Goal: Information Seeking & Learning: Check status

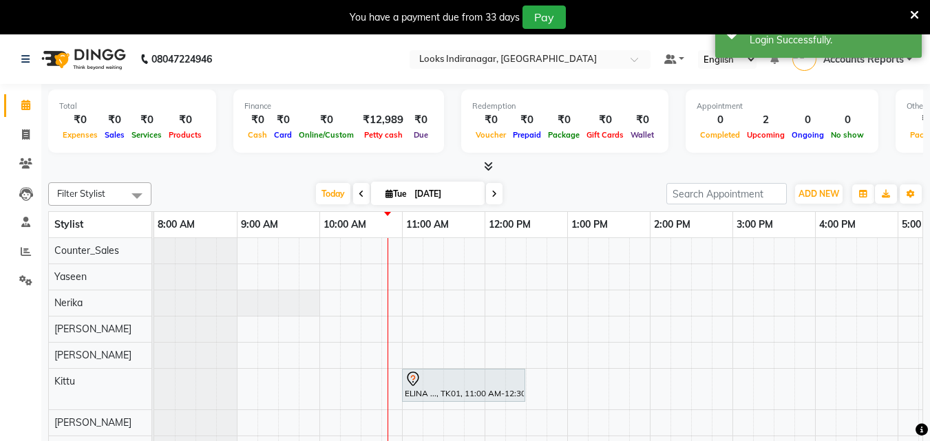
click at [505, 73] on nav "08047224946 Select Location × Looks Indiranagar, Bengaluru Default Panel My Pan…" at bounding box center [465, 59] width 930 height 50
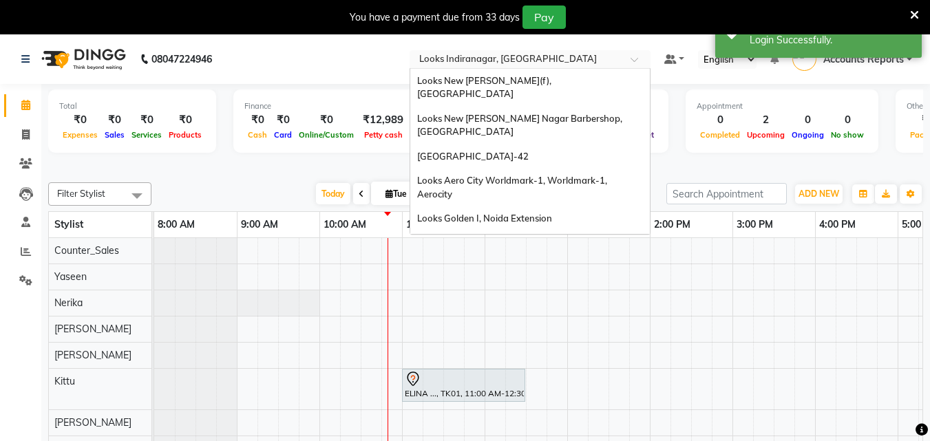
click at [511, 62] on input "text" at bounding box center [516, 61] width 200 height 14
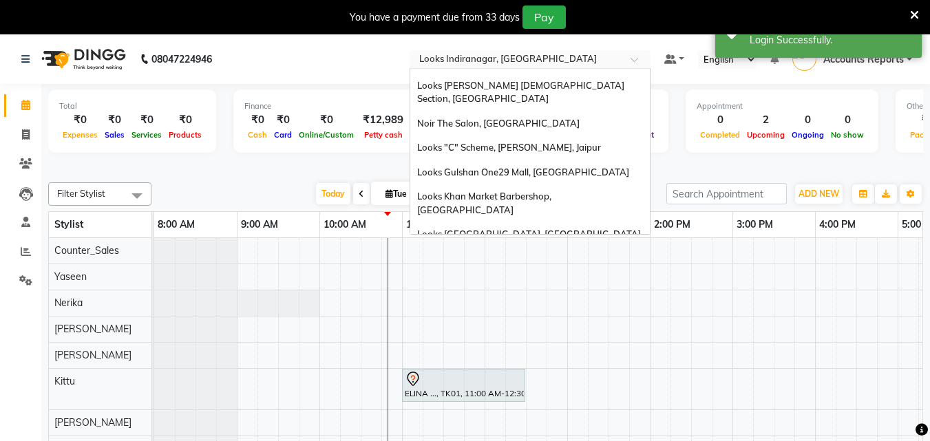
click at [511, 62] on input "text" at bounding box center [516, 61] width 200 height 14
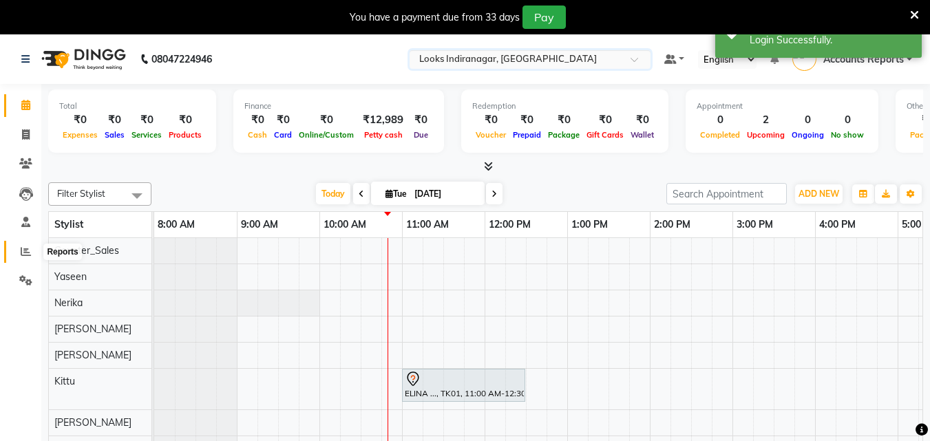
click at [29, 251] on icon at bounding box center [26, 251] width 10 height 10
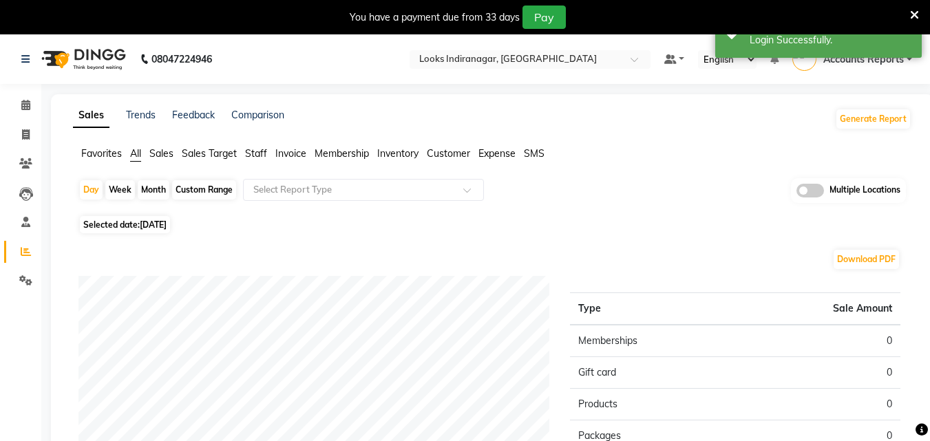
click at [308, 202] on div "Day Week Month Custom Range Select Report Type Multiple Locations" at bounding box center [491, 195] width 827 height 34
click at [312, 195] on input "text" at bounding box center [349, 190] width 198 height 14
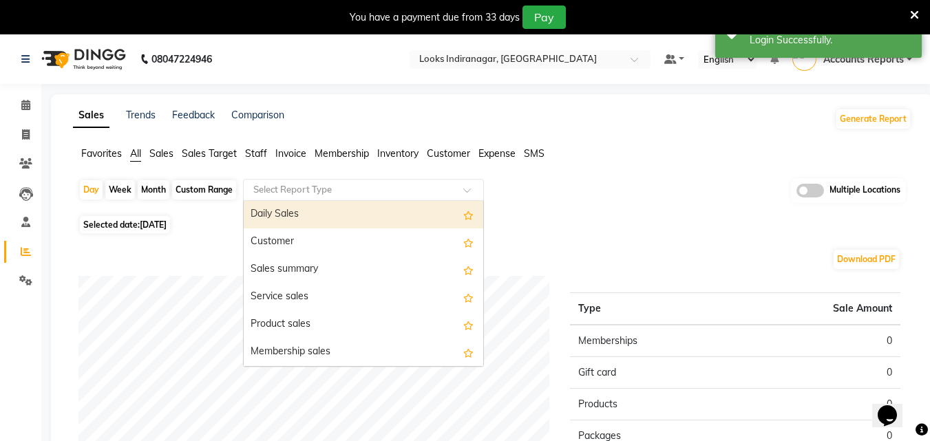
click at [299, 208] on div "Daily Sales" at bounding box center [363, 215] width 239 height 28
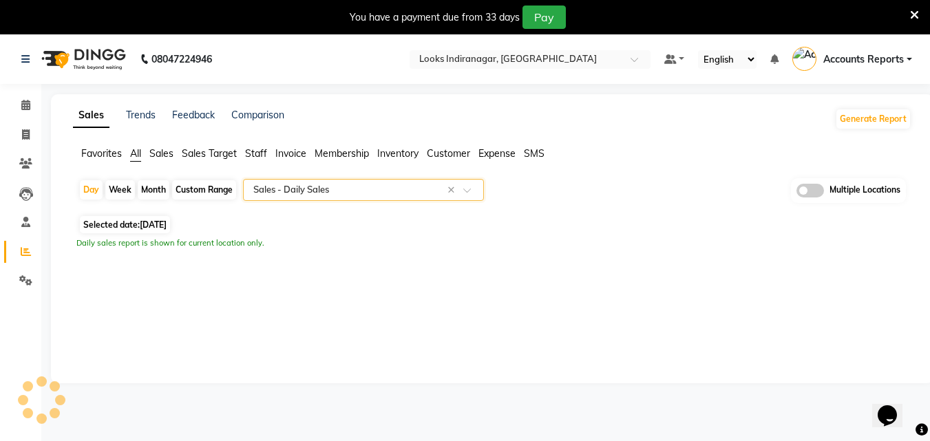
select select "filtered_report"
select select "pdf"
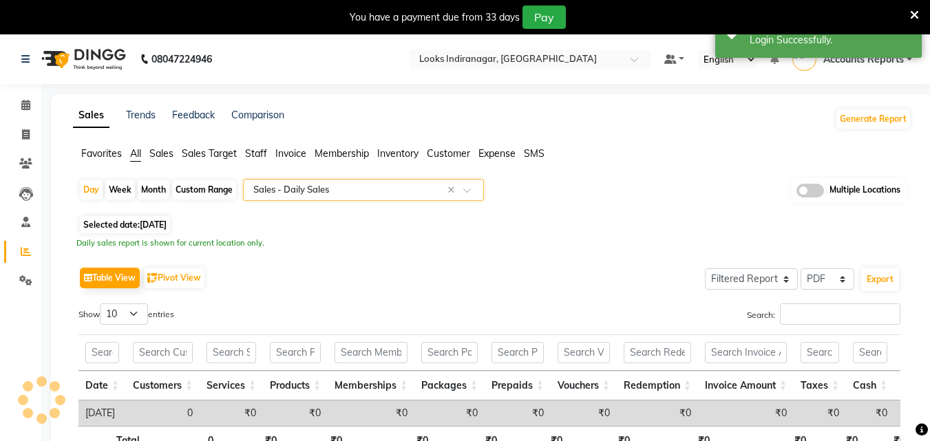
click at [217, 189] on div "Custom Range" at bounding box center [204, 189] width 64 height 19
select select "9"
select select "2025"
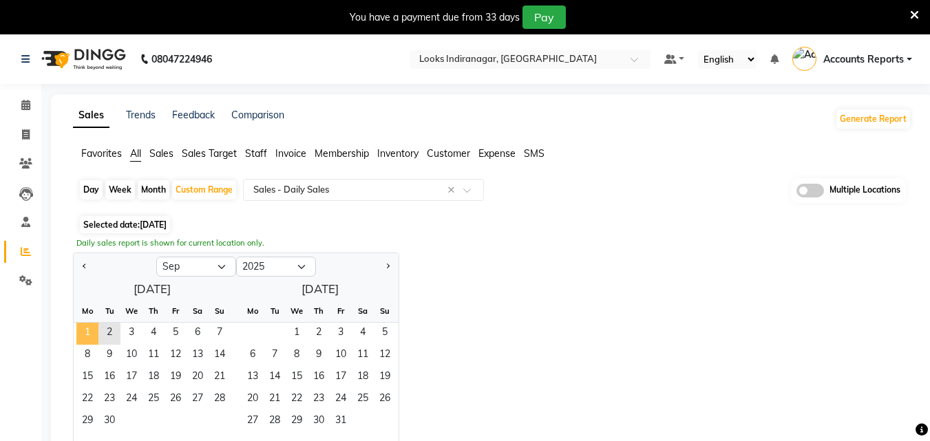
click at [83, 325] on span "1" at bounding box center [87, 334] width 22 height 22
click at [299, 195] on input "text" at bounding box center [349, 190] width 198 height 14
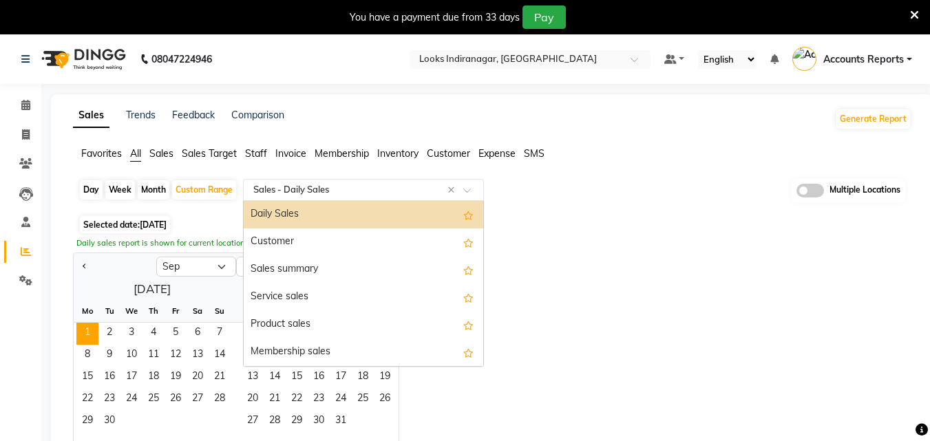
click at [293, 211] on div "Daily Sales" at bounding box center [363, 215] width 239 height 28
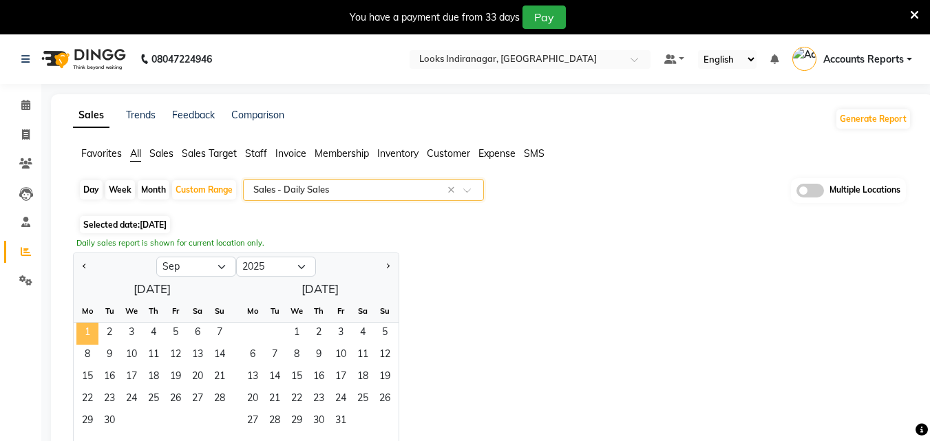
click at [86, 331] on span "1" at bounding box center [87, 334] width 22 height 22
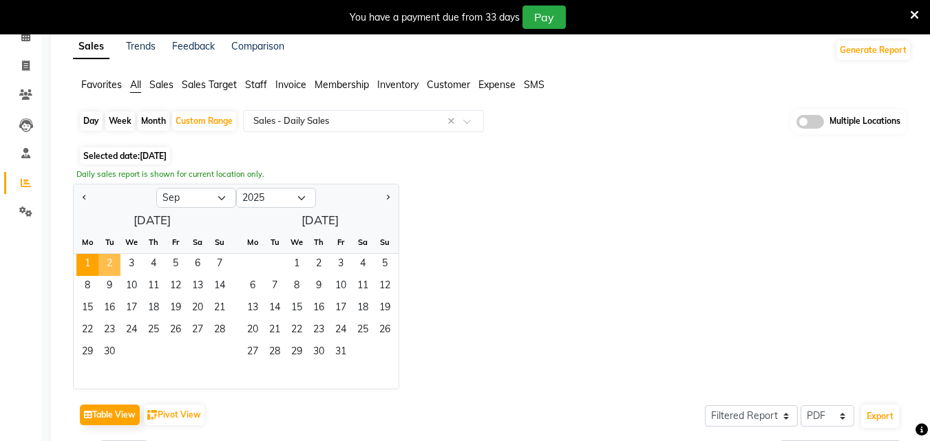
click at [108, 261] on span "2" at bounding box center [109, 265] width 22 height 22
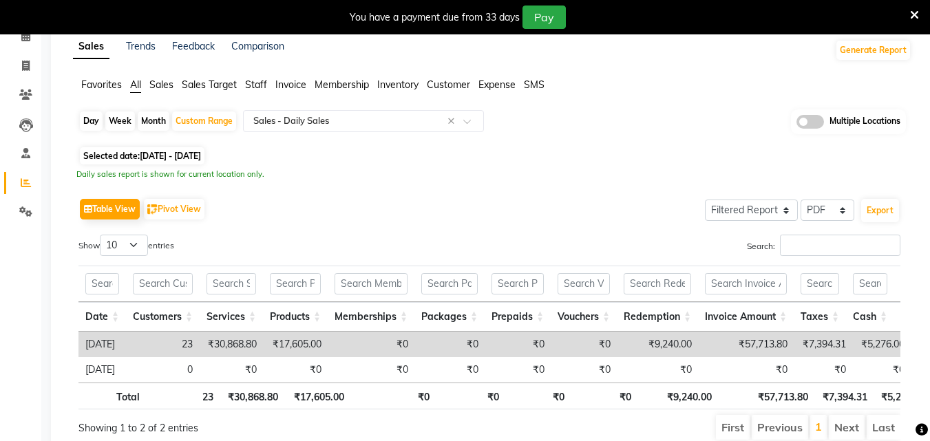
click at [177, 158] on span "[DATE] - [DATE]" at bounding box center [170, 156] width 61 height 10
select select "9"
select select "2025"
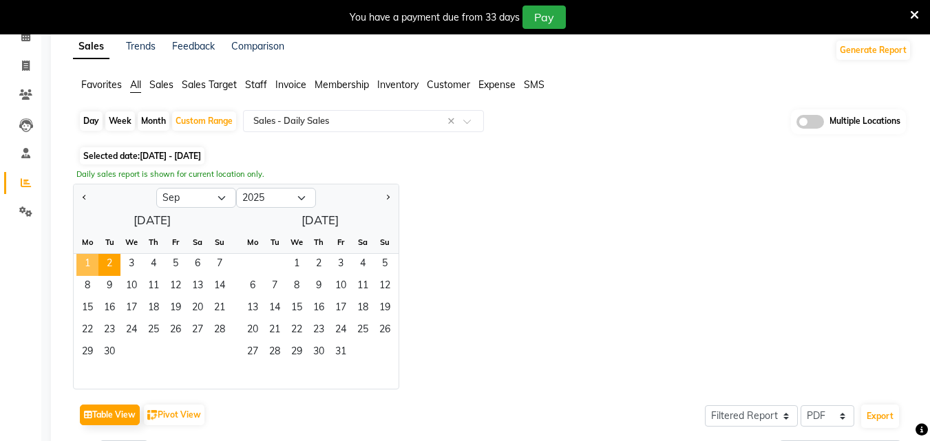
click at [87, 263] on span "1" at bounding box center [87, 265] width 22 height 22
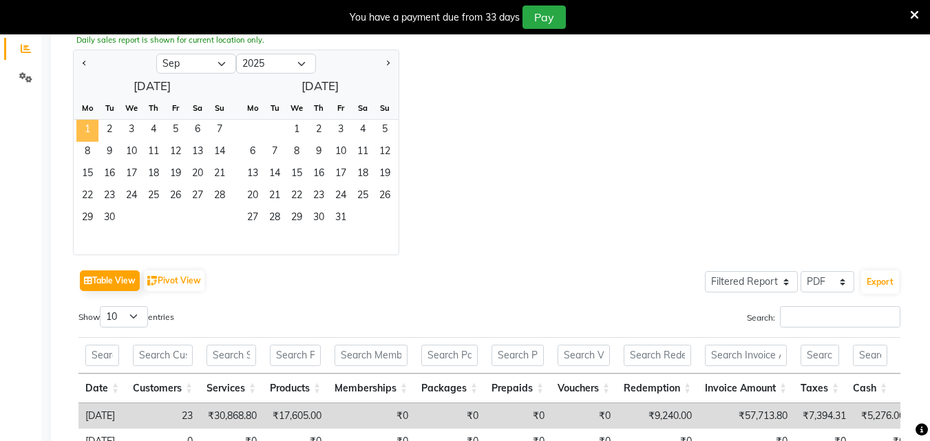
click at [84, 125] on span "1" at bounding box center [87, 131] width 22 height 22
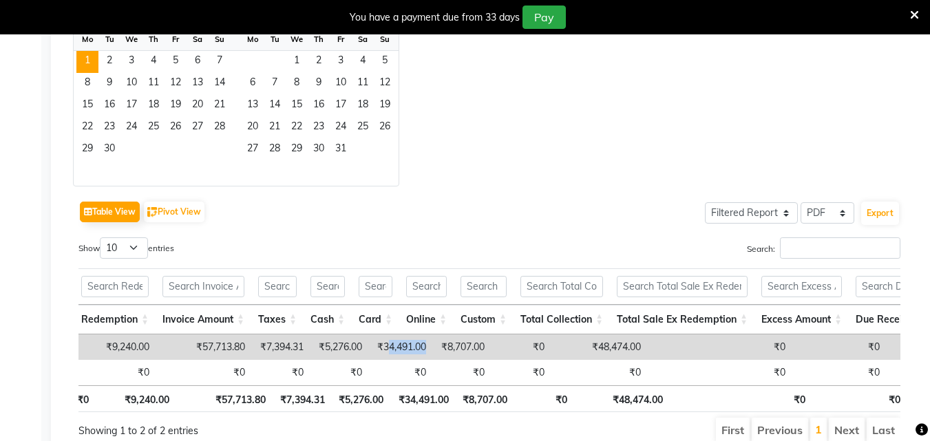
drag, startPoint x: 407, startPoint y: 343, endPoint x: 453, endPoint y: 341, distance: 46.2
click at [433, 341] on td "₹34,491.00" at bounding box center [401, 346] width 64 height 25
click at [358, 355] on td "₹5,276.00" at bounding box center [339, 346] width 58 height 25
drag, startPoint x: 344, startPoint y: 346, endPoint x: 383, endPoint y: 341, distance: 39.5
click at [369, 341] on td "₹5,276.00" at bounding box center [339, 346] width 58 height 25
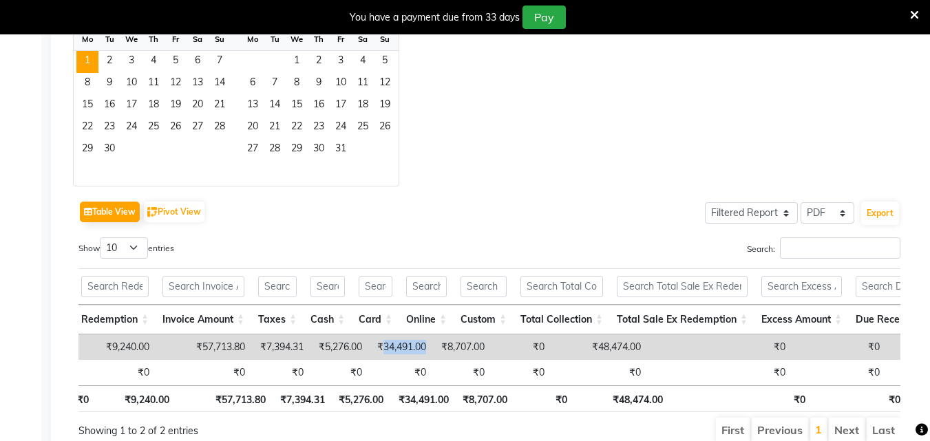
drag, startPoint x: 405, startPoint y: 348, endPoint x: 458, endPoint y: 345, distance: 53.7
click at [433, 345] on td "₹34,491.00" at bounding box center [401, 346] width 64 height 25
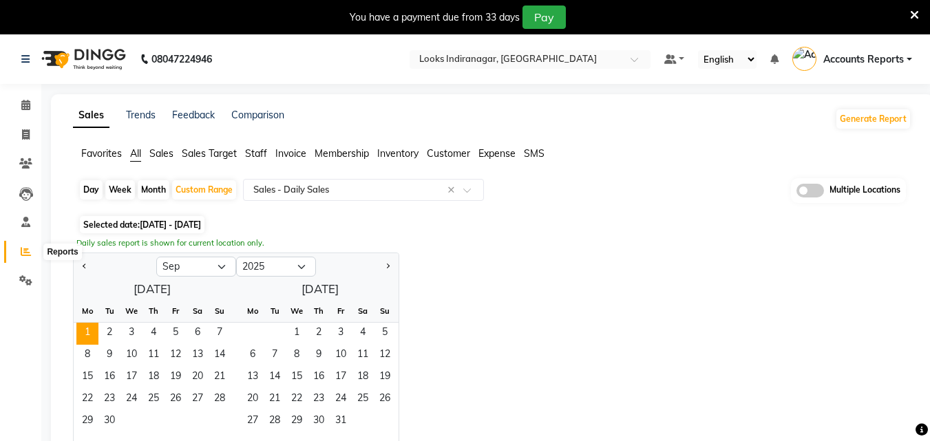
click at [24, 250] on icon at bounding box center [26, 251] width 10 height 10
click at [529, 62] on input "text" at bounding box center [516, 61] width 200 height 14
type input "BRI"
drag, startPoint x: 465, startPoint y: 61, endPoint x: 312, endPoint y: 58, distance: 152.1
click at [312, 58] on nav "08047224946 Select Location × Looks Indiranagar, [GEOGRAPHIC_DATA] BRI No items…" at bounding box center [465, 59] width 930 height 50
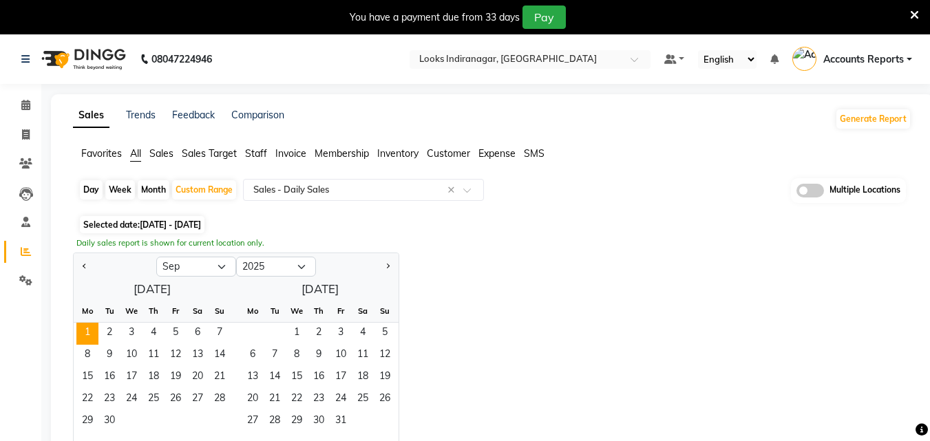
click at [643, 298] on div "Jan Feb Mar Apr May Jun [DATE] Aug Sep Oct Nov [DATE] 2016 2017 2018 2019 2020 …" at bounding box center [492, 356] width 838 height 206
click at [555, 44] on nav "08047224946 Select Location × Looks Indiranagar, Bengaluru Default Panel My Pan…" at bounding box center [465, 59] width 930 height 50
click at [538, 56] on input "text" at bounding box center [516, 61] width 200 height 14
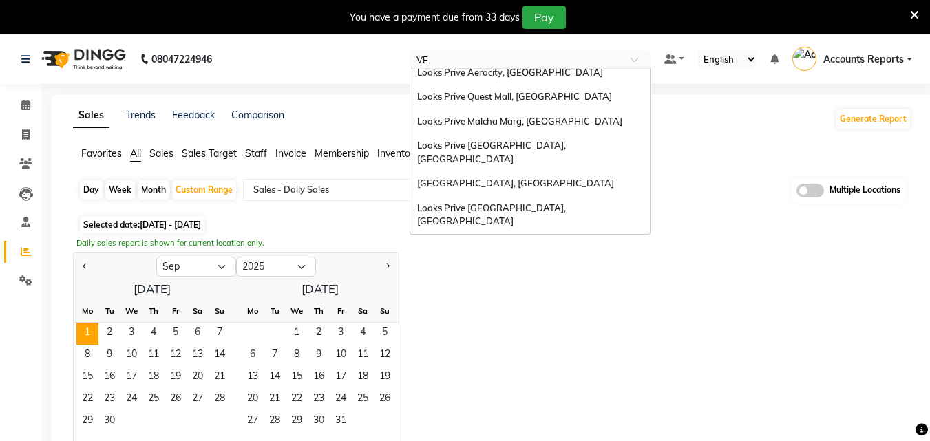
scroll to position [79, 0]
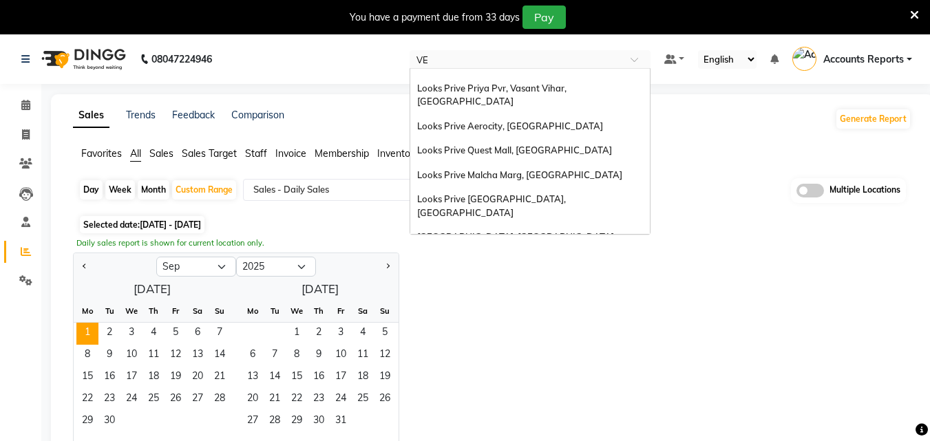
type input "VEG"
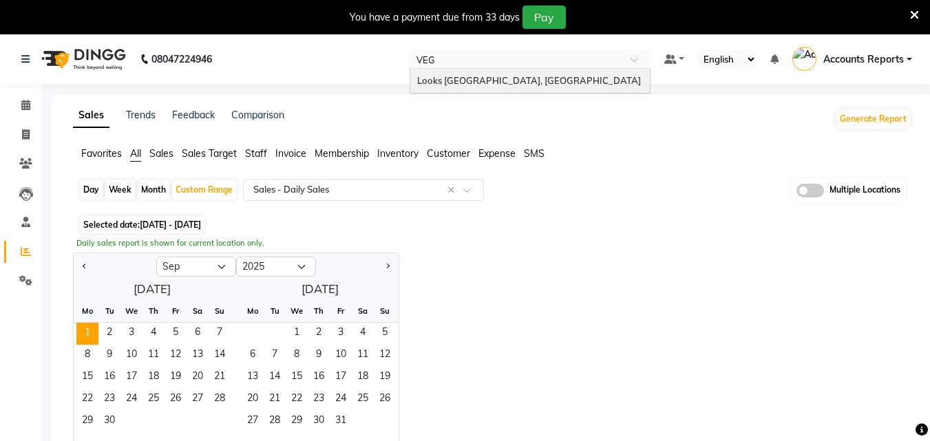
scroll to position [0, 0]
click at [466, 74] on div "Looks [GEOGRAPHIC_DATA], [GEOGRAPHIC_DATA]" at bounding box center [529, 81] width 239 height 25
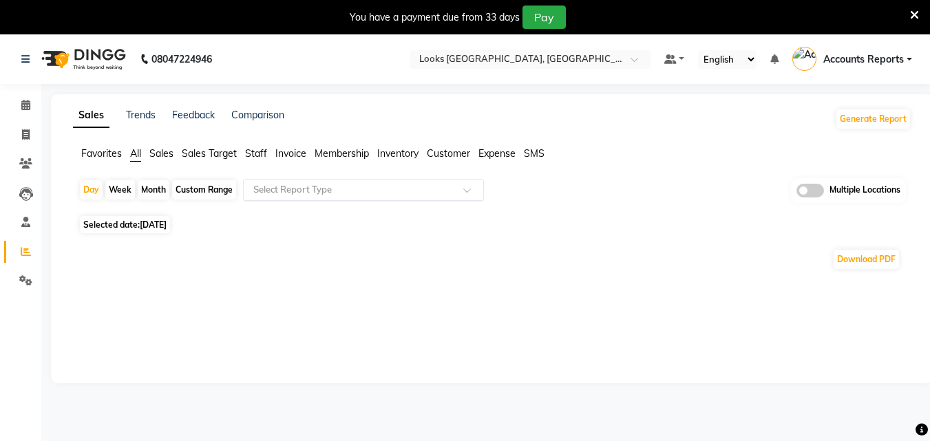
click at [327, 190] on input "text" at bounding box center [349, 190] width 198 height 14
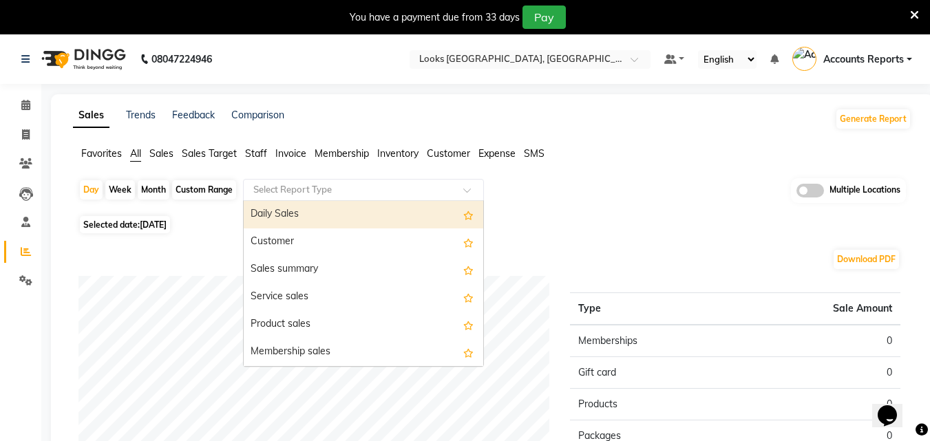
click at [280, 213] on div "Daily Sales" at bounding box center [363, 215] width 239 height 28
select select "filtered_report"
select select "pdf"
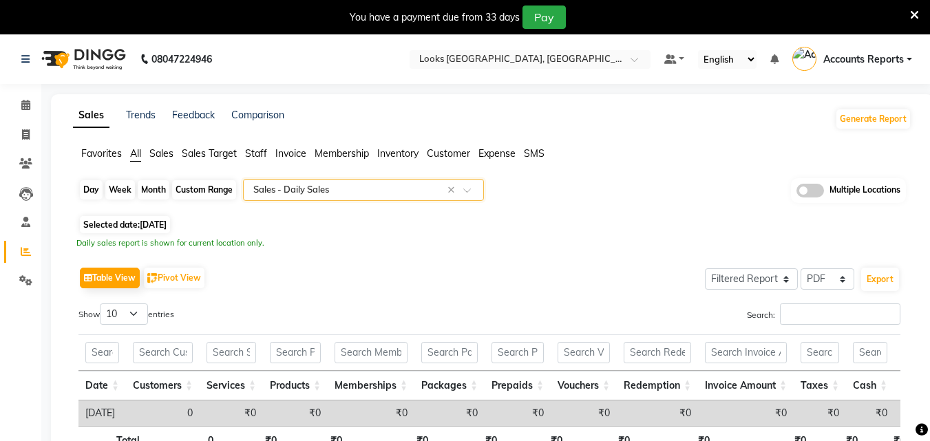
click at [94, 193] on div "Day" at bounding box center [91, 189] width 23 height 19
select select "9"
select select "2025"
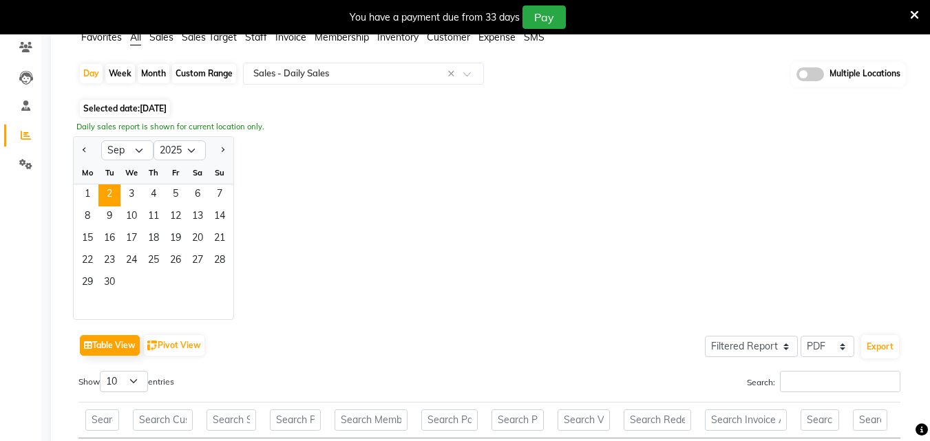
scroll to position [138, 0]
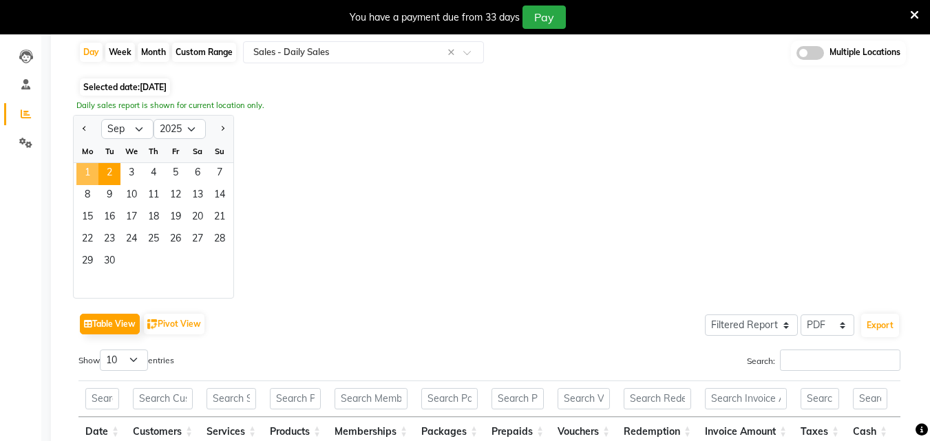
click at [89, 163] on span "1" at bounding box center [87, 174] width 22 height 22
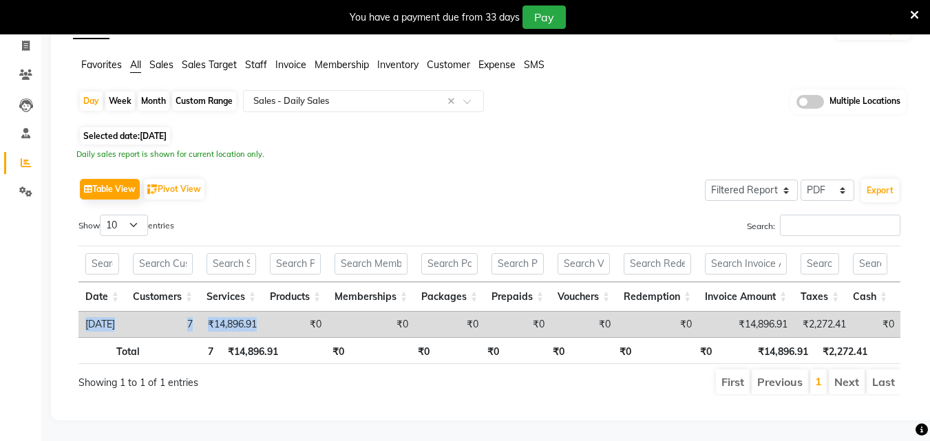
drag, startPoint x: 346, startPoint y: 319, endPoint x: 405, endPoint y: 318, distance: 58.5
click at [408, 324] on div "Date Customers Services Products Memberships Packages Prepaids Vouchers Redempt…" at bounding box center [489, 324] width 822 height 25
click at [391, 220] on div "Show 10 25 50 100 entries" at bounding box center [278, 228] width 401 height 27
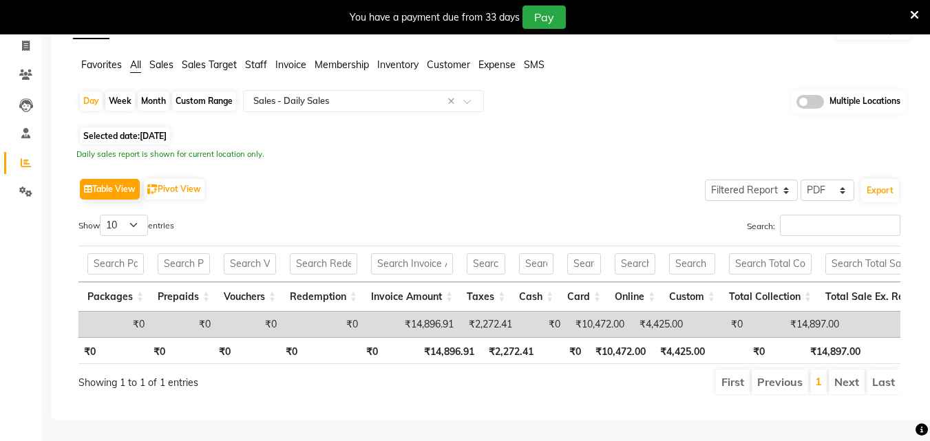
scroll to position [0, 0]
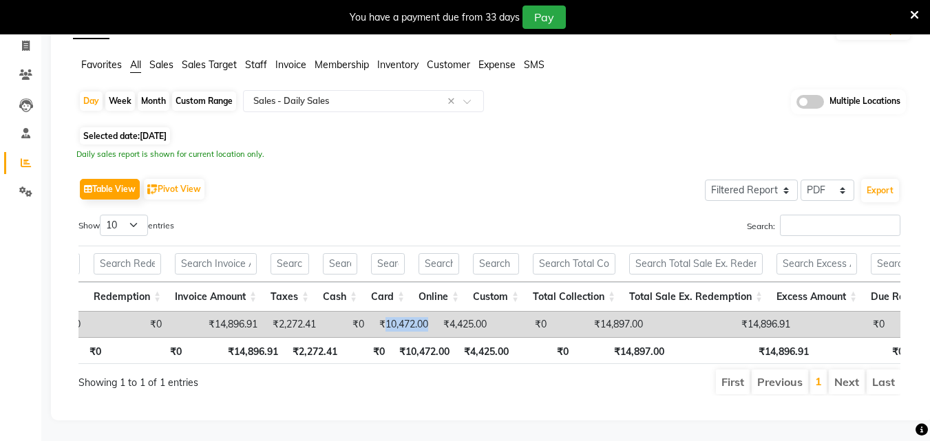
drag, startPoint x: 404, startPoint y: 300, endPoint x: 451, endPoint y: 300, distance: 46.8
click at [435, 312] on td "₹10,472.00" at bounding box center [403, 324] width 64 height 25
